Goal: Information Seeking & Learning: Learn about a topic

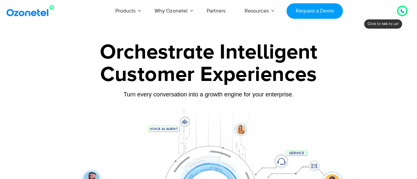
drag, startPoint x: 420, startPoint y: 9, endPoint x: 391, endPoint y: 6, distance: 29.1
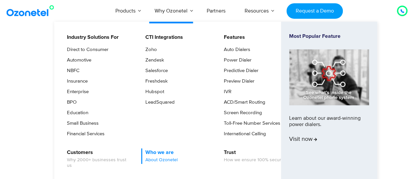
click at [165, 160] on span "About Ozonetel" at bounding box center [161, 160] width 32 height 6
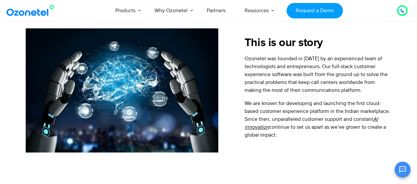
scroll to position [214, 0]
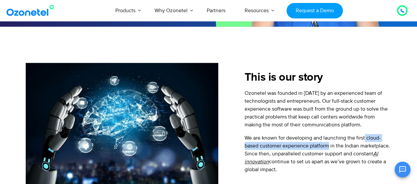
drag, startPoint x: 364, startPoint y: 136, endPoint x: 329, endPoint y: 143, distance: 36.0
click at [329, 143] on p "We are known for developing and launching the first cloud-based customer experi…" at bounding box center [317, 154] width 147 height 40
copy p "cloud-based customer experience platform"
